Goal: Communication & Community: Answer question/provide support

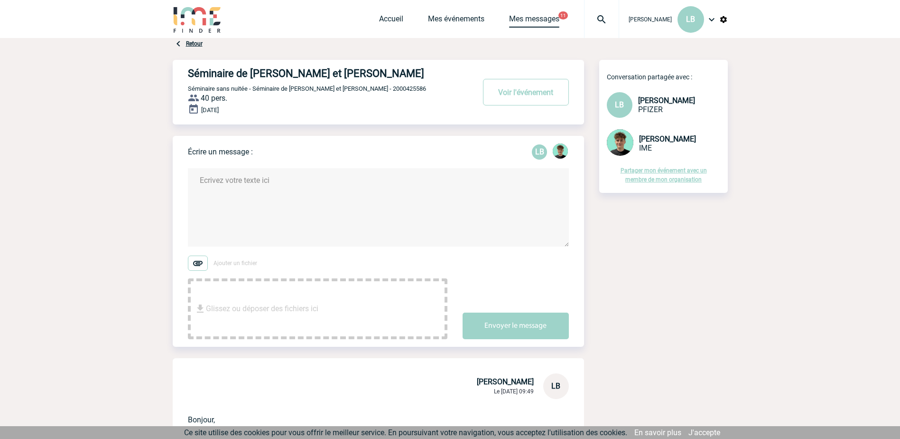
click at [549, 21] on link "Mes messages" at bounding box center [534, 20] width 50 height 13
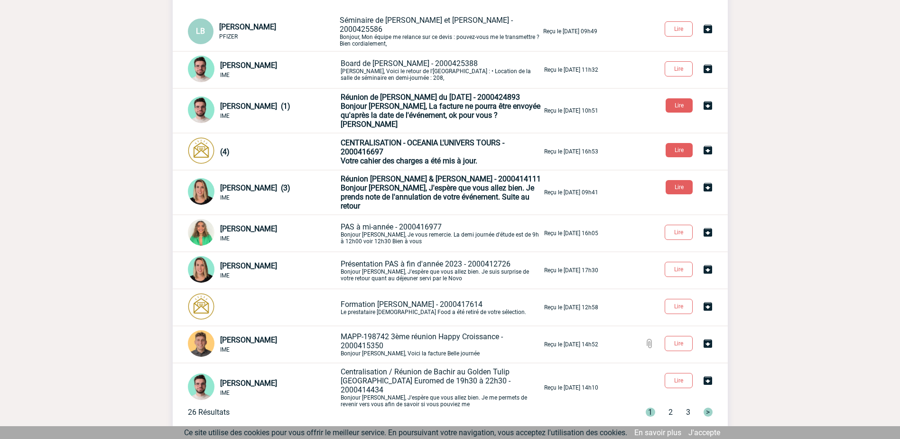
scroll to position [111, 0]
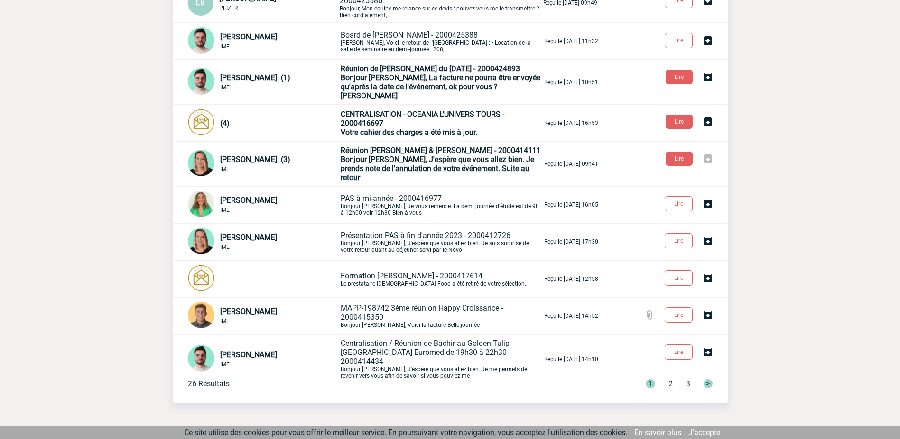
click at [708, 153] on img at bounding box center [708, 158] width 11 height 11
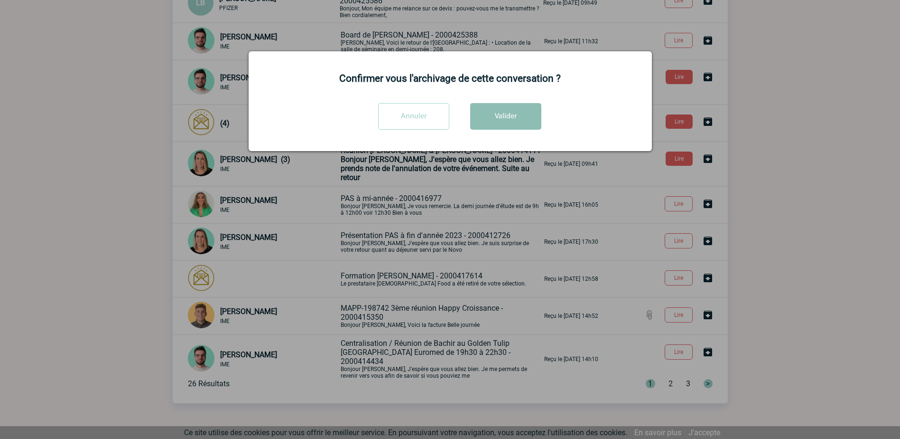
click at [503, 111] on button "Valider" at bounding box center [505, 116] width 71 height 27
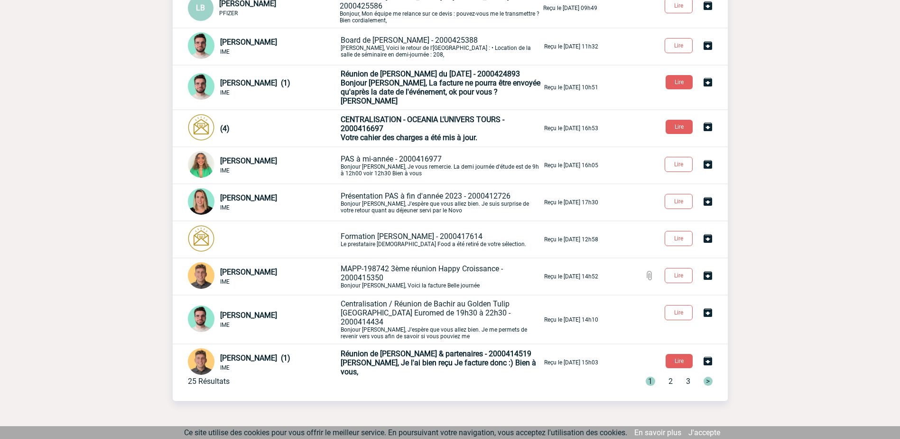
scroll to position [111, 0]
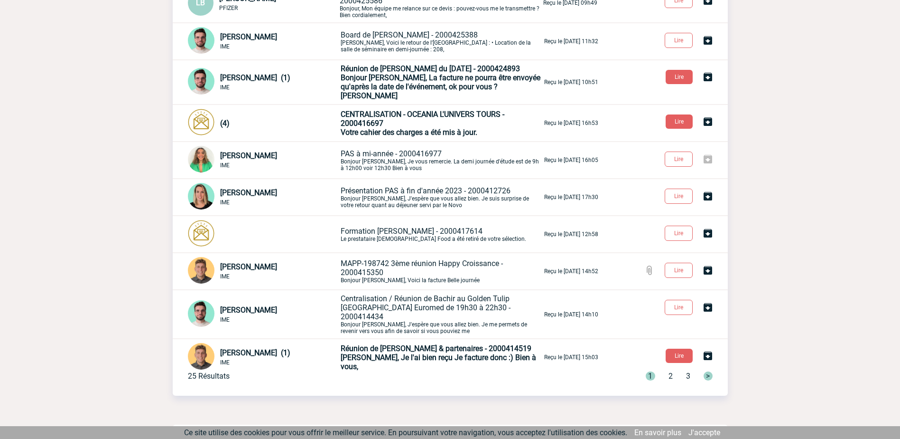
click at [707, 155] on img at bounding box center [708, 158] width 11 height 11
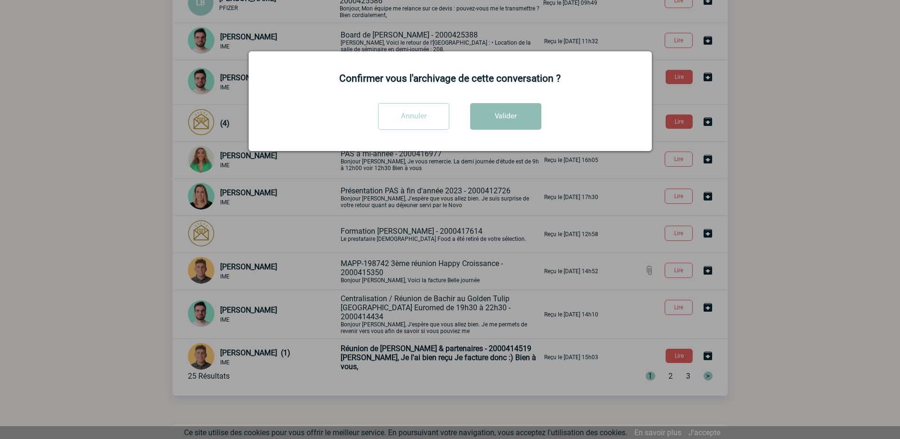
click at [499, 116] on button "Valider" at bounding box center [505, 116] width 71 height 27
